Goal: Task Accomplishment & Management: Manage account settings

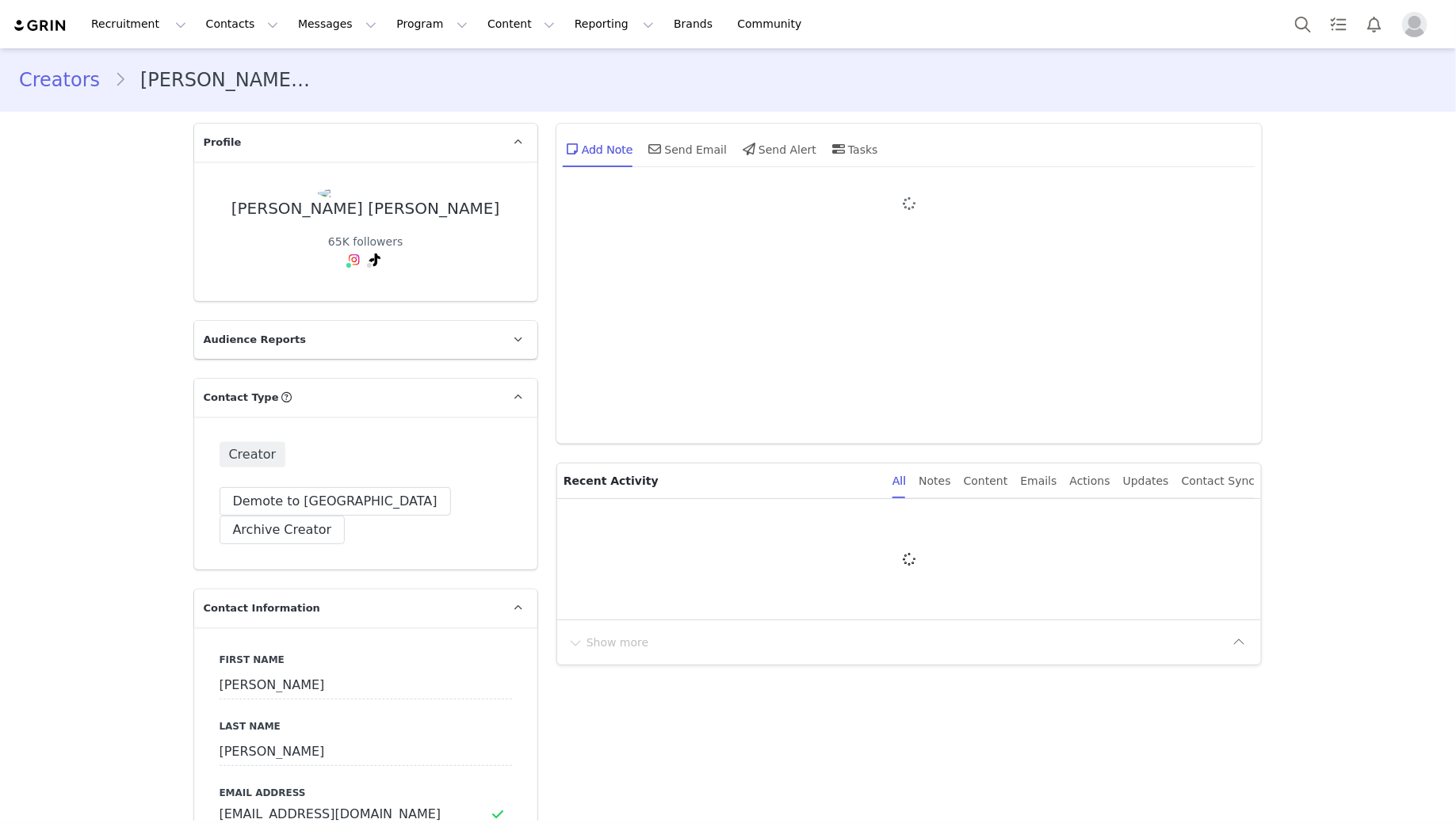
type input "+1 ([GEOGRAPHIC_DATA])"
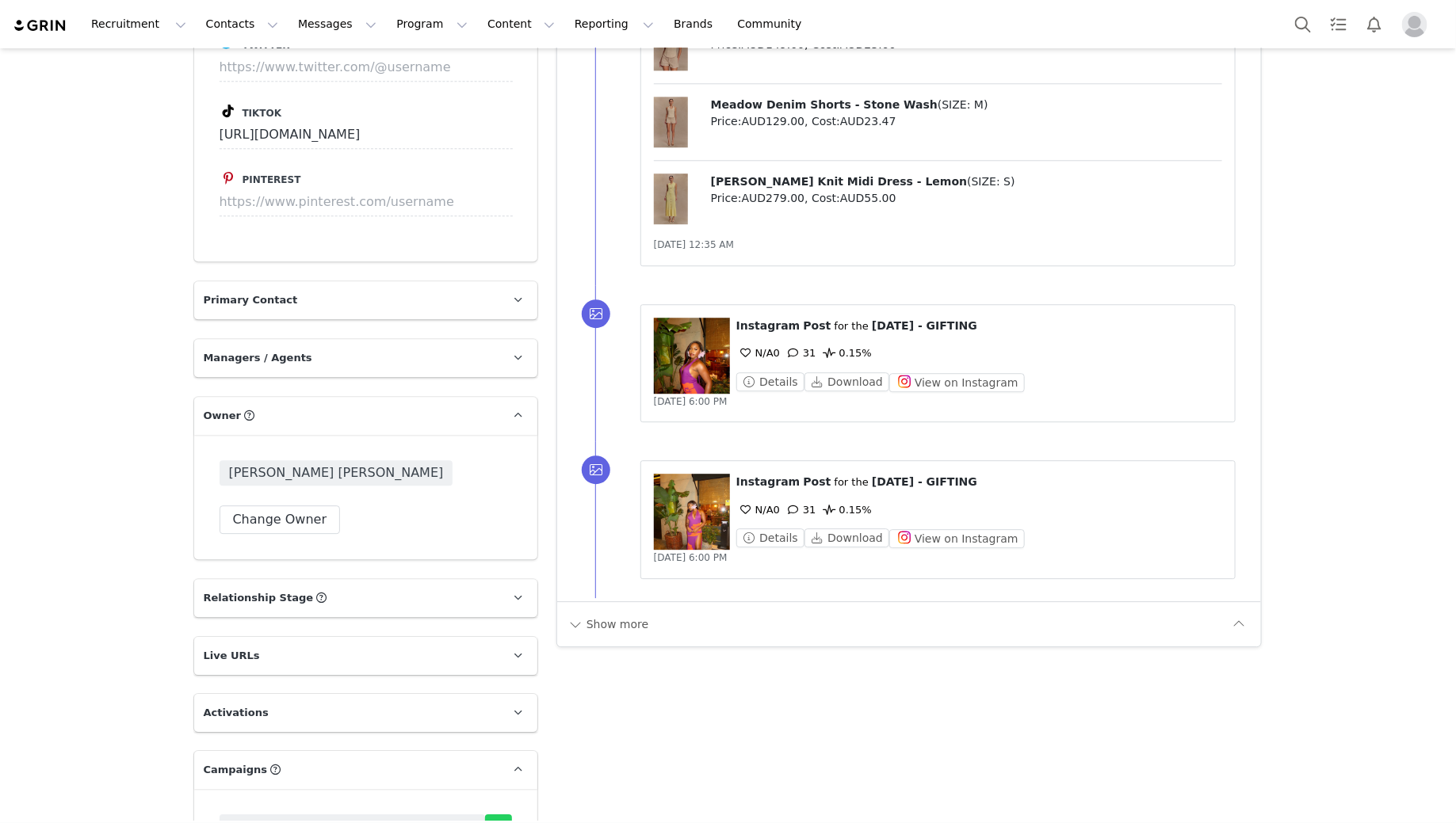
scroll to position [2668, 0]
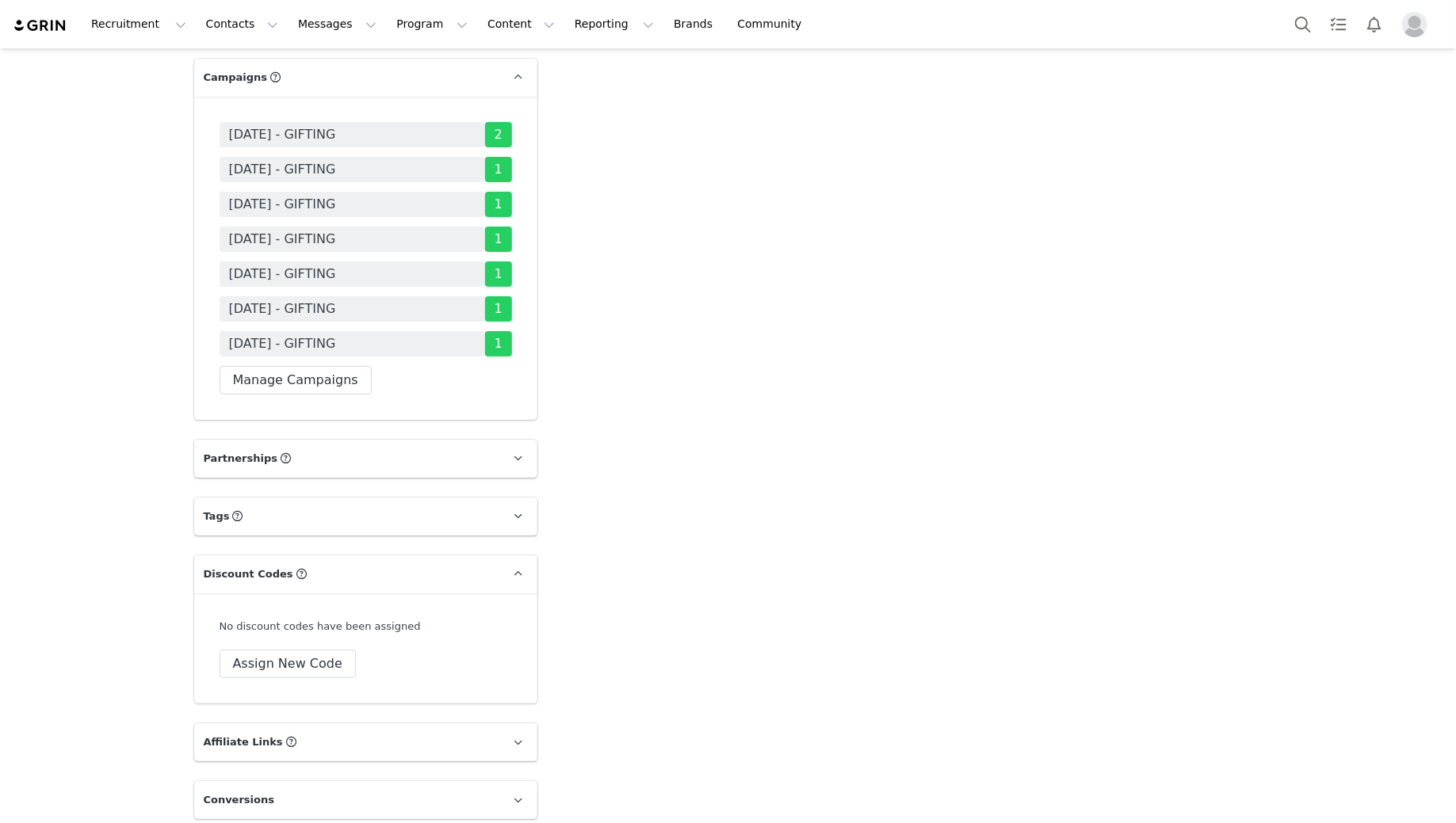
click at [334, 327] on div "[DATE] - GIFTING [DATE] - GIFTING [DATE] - GIFTING [DATE] - GIFTING [DATE] - GI…" at bounding box center [365, 257] width 343 height 324
click at [330, 366] on button "Manage Campaigns" at bounding box center [295, 380] width 153 height 28
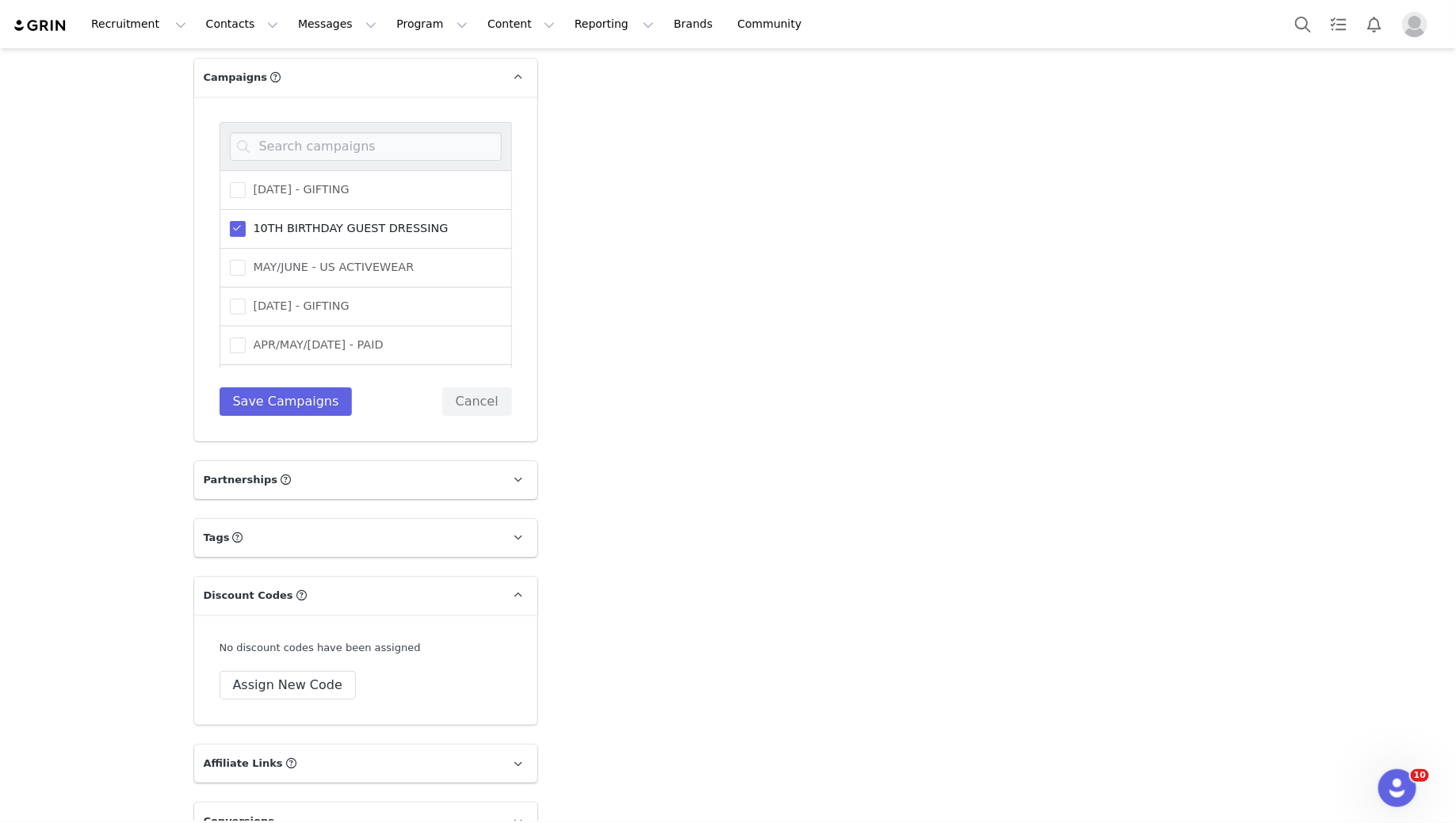
scroll to position [0, 0]
click at [241, 222] on span at bounding box center [237, 229] width 16 height 16
click at [246, 222] on input "10TH BIRTHDAY GUEST DRESSING" at bounding box center [246, 222] width 0 height 0
click at [295, 132] on input at bounding box center [365, 146] width 272 height 28
type input "september"
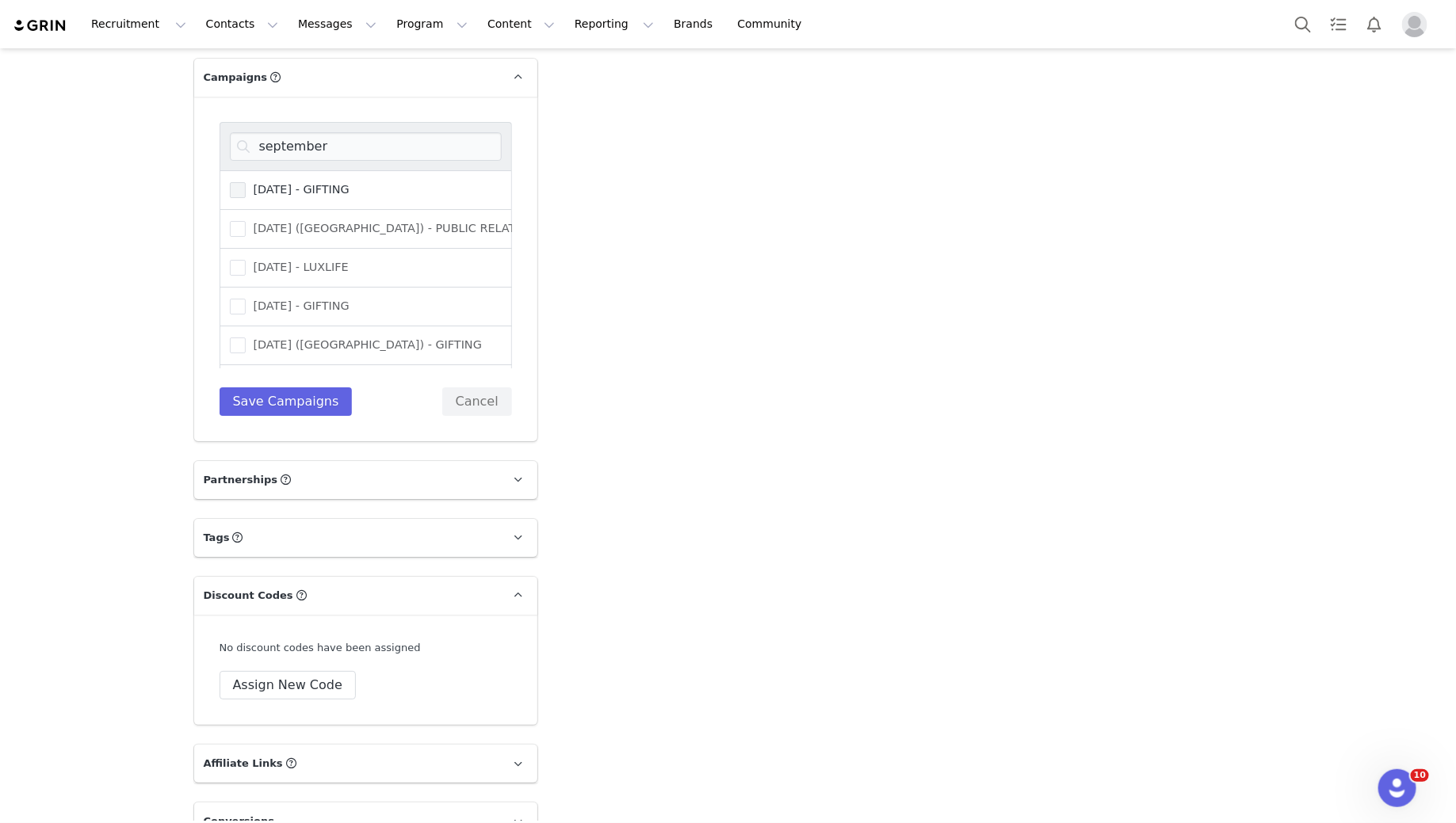
click at [239, 183] on span at bounding box center [237, 190] width 16 height 16
click at [246, 183] on input "[DATE] - GIFTING" at bounding box center [246, 183] width 0 height 0
click at [263, 388] on button "Save Campaigns" at bounding box center [286, 401] width 133 height 28
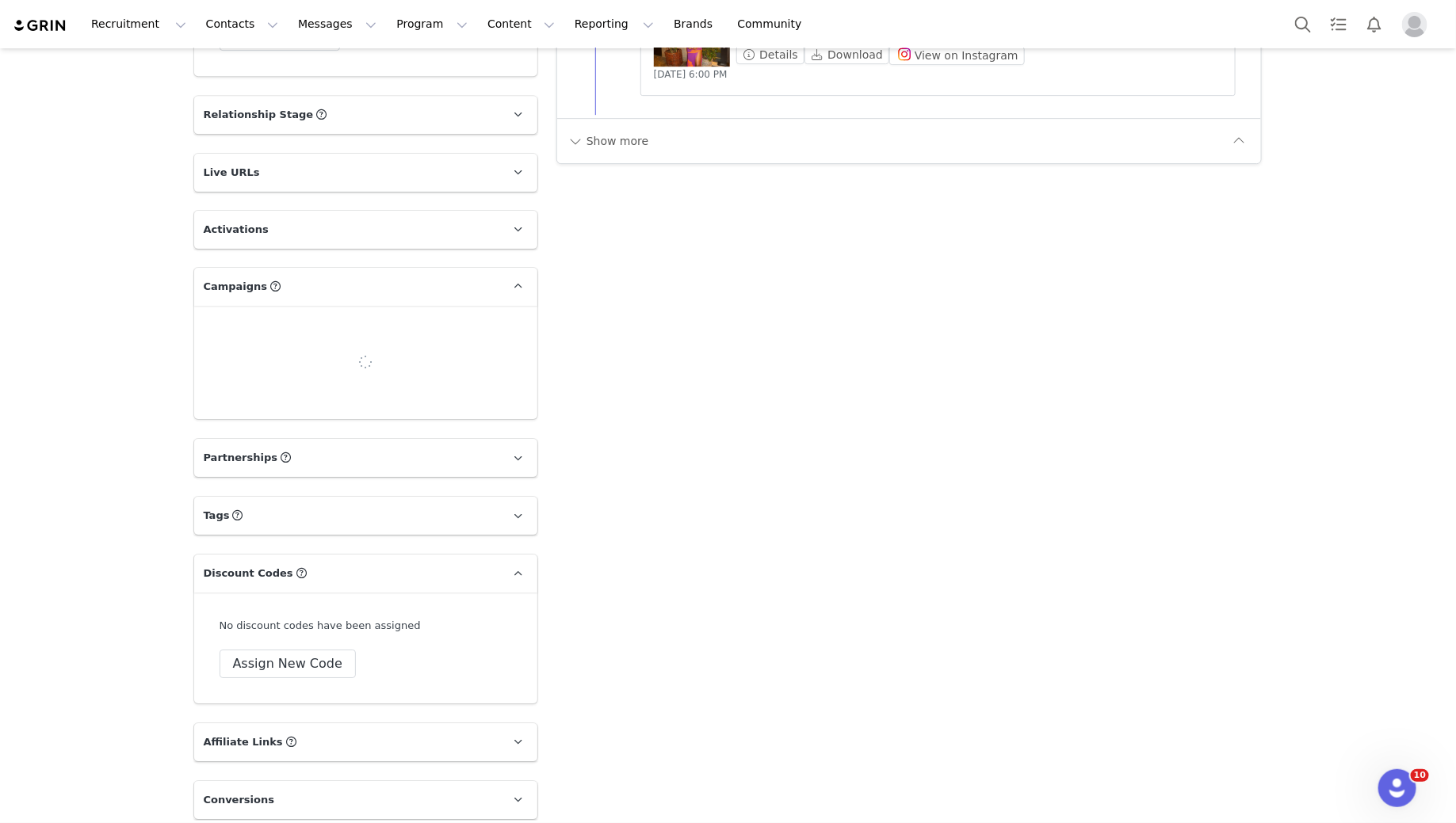
scroll to position [2668, 0]
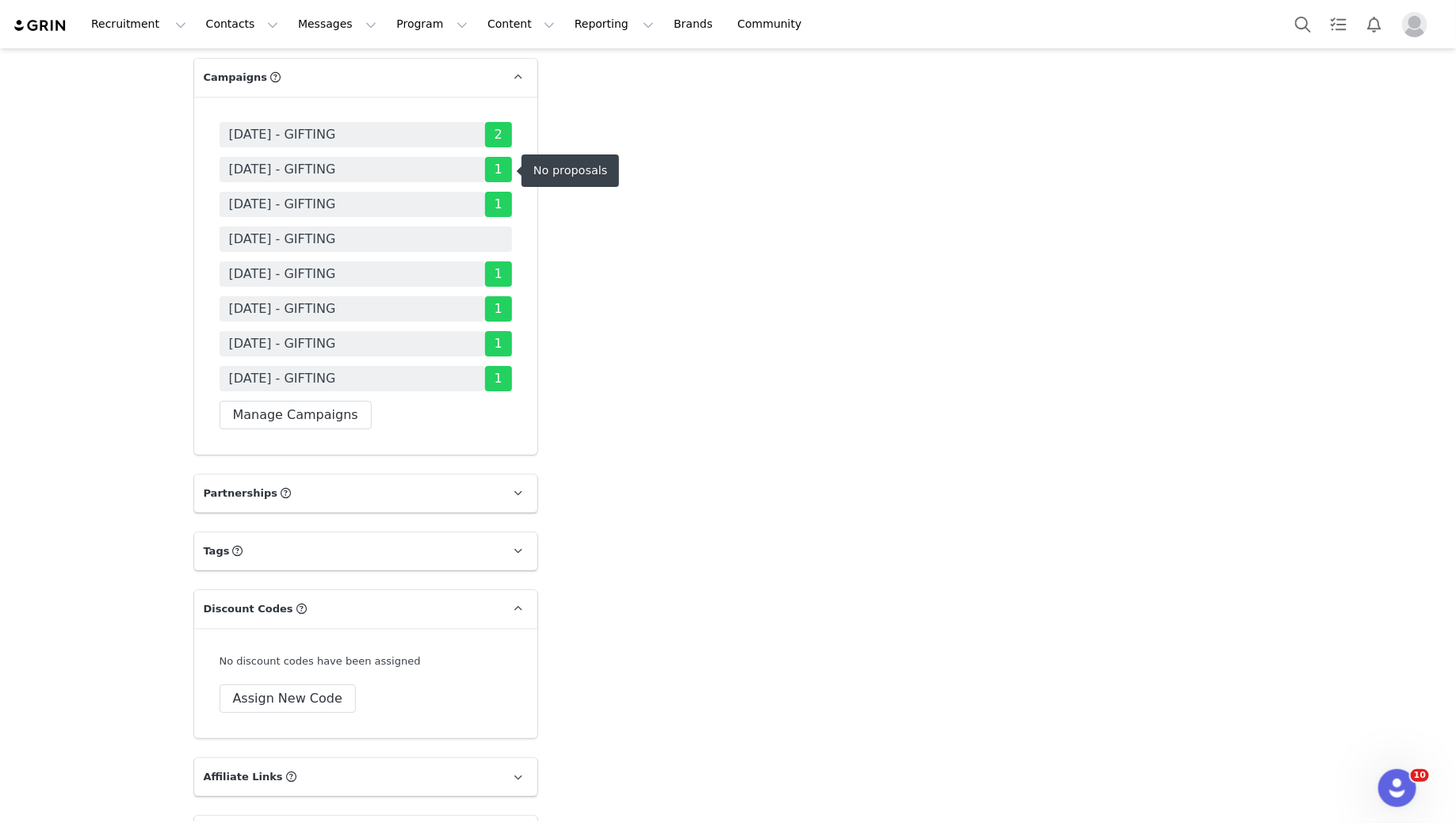
click at [295, 229] on span "[DATE] - GIFTING" at bounding box center [283, 239] width 107 height 19
